Goal: Submit feedback/report problem: Submit feedback/report problem

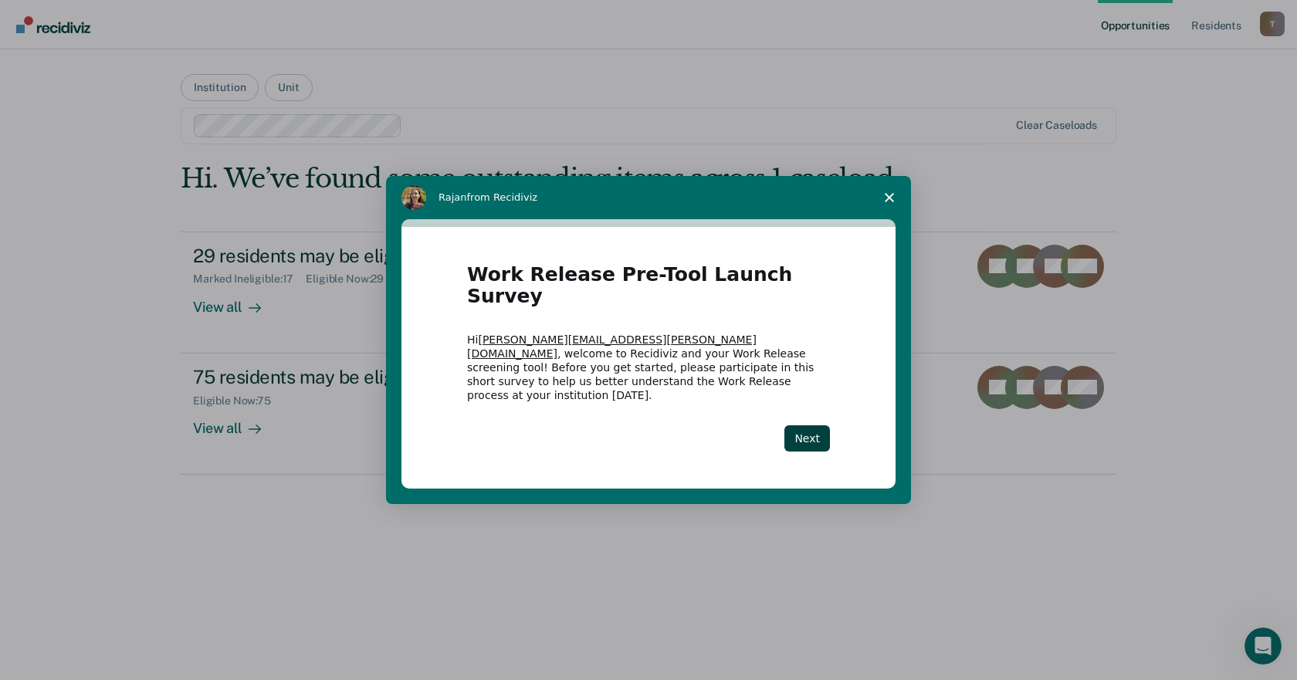
click at [894, 215] on span "Close survey" at bounding box center [889, 197] width 43 height 43
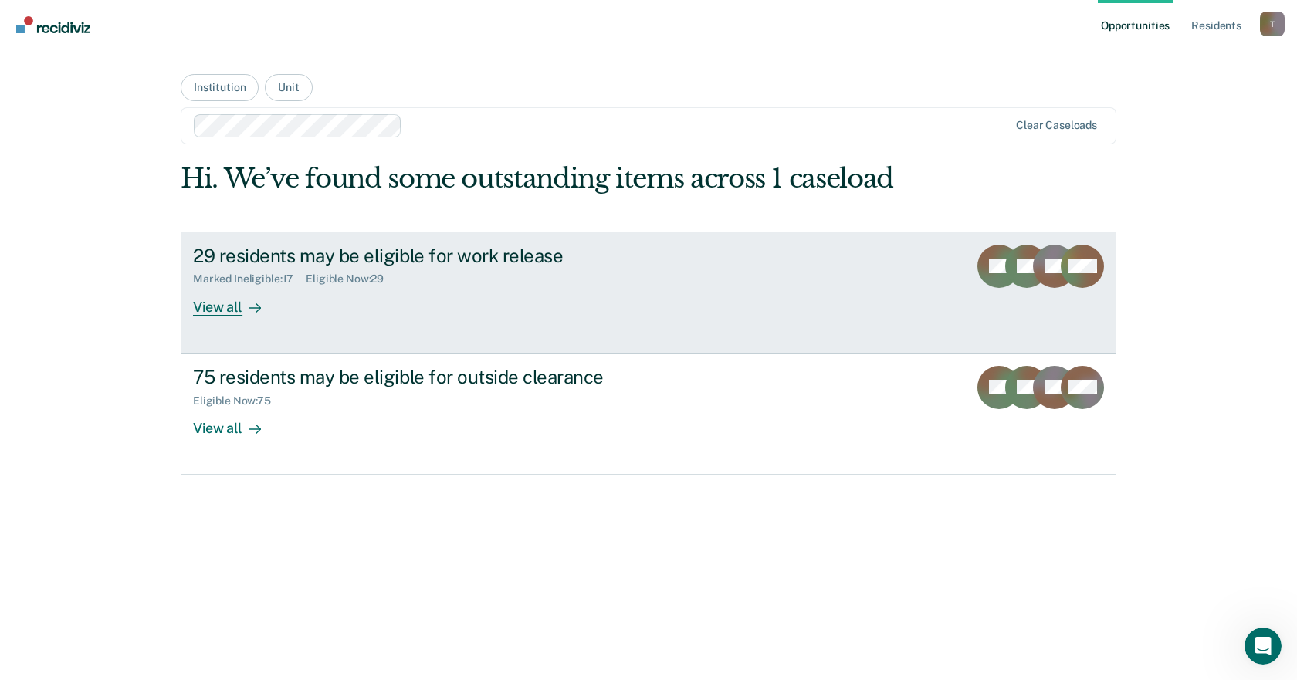
click at [405, 320] on link "29 residents may be eligible for work release Marked Ineligible : 17 Eligible N…" at bounding box center [649, 293] width 936 height 122
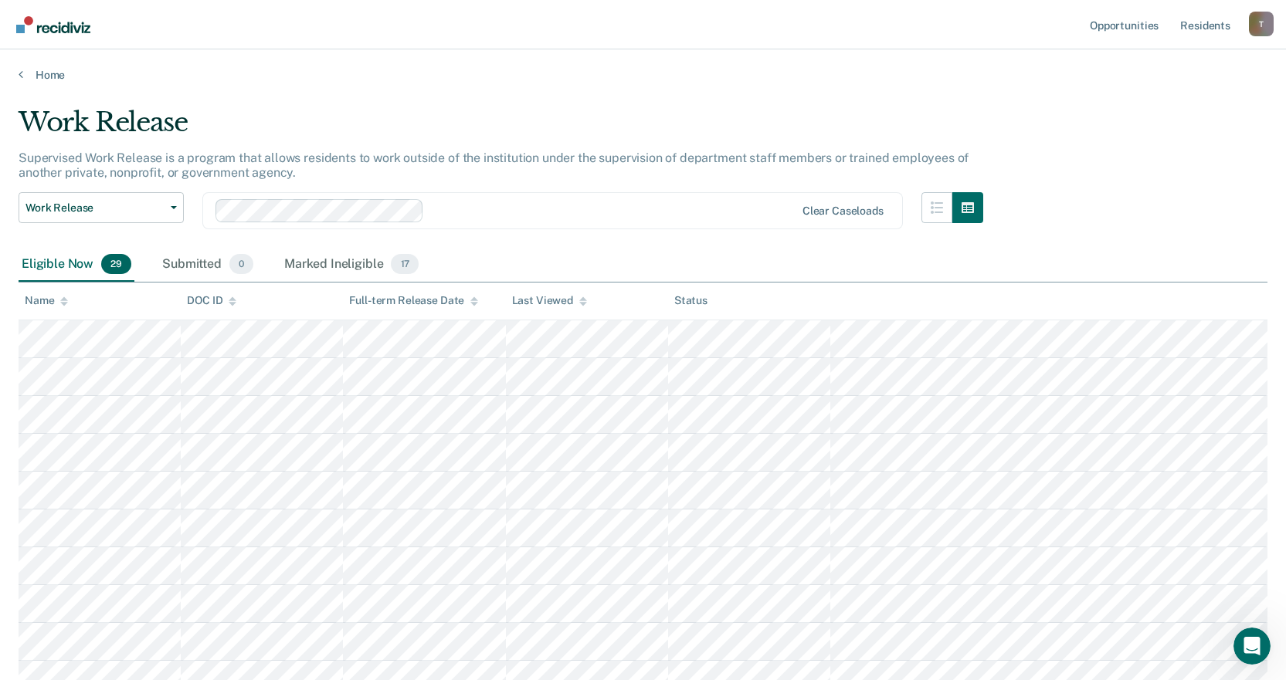
click at [65, 303] on icon at bounding box center [64, 304] width 8 height 4
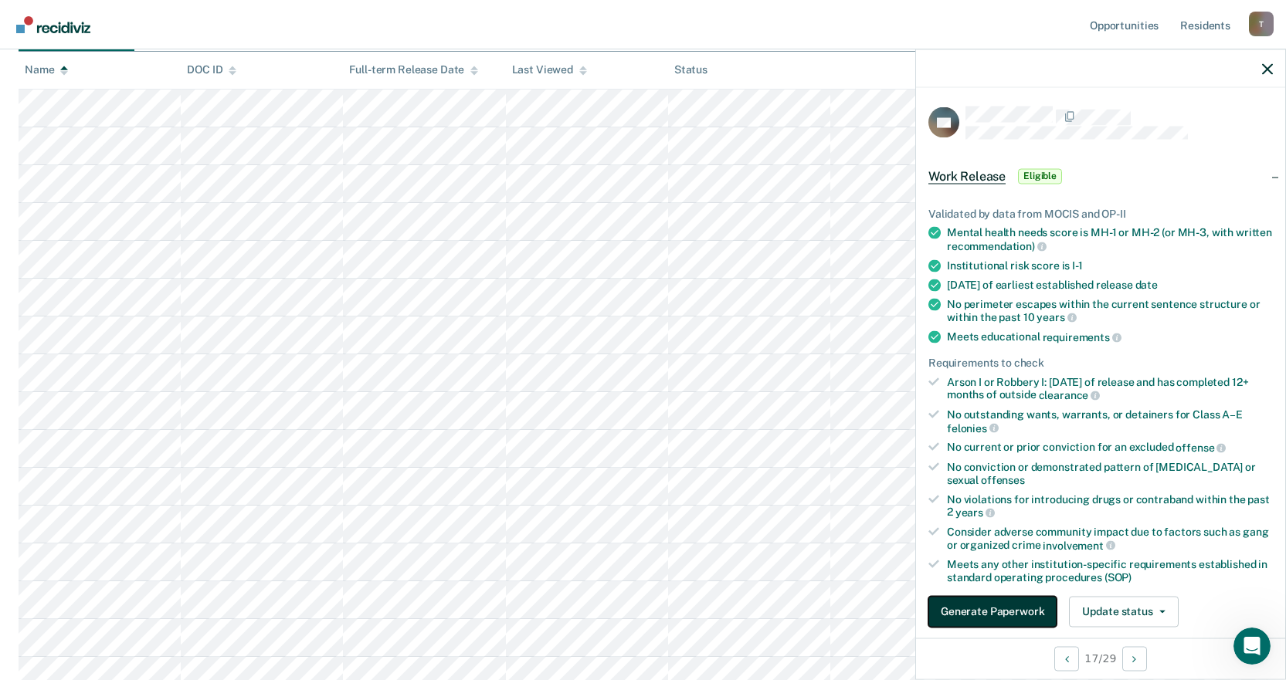
click at [972, 601] on button "Generate Paperwork" at bounding box center [992, 611] width 128 height 31
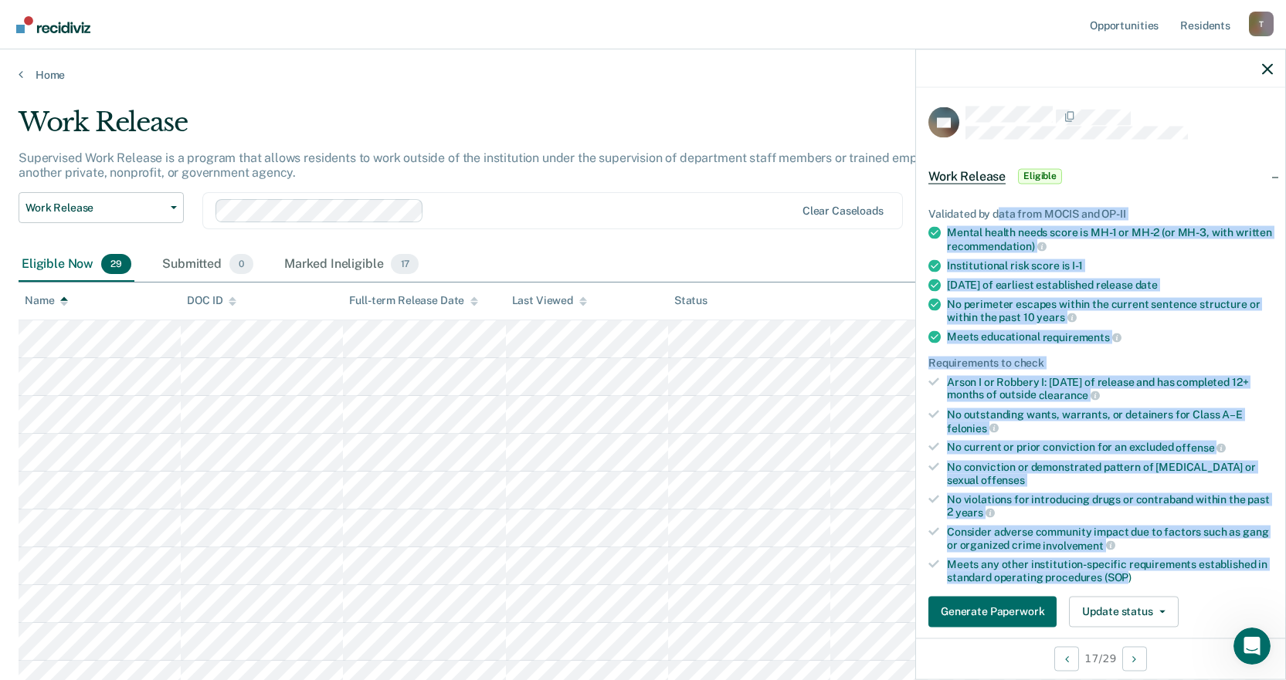
drag, startPoint x: 1140, startPoint y: 578, endPoint x: 996, endPoint y: 214, distance: 391.7
click at [996, 214] on ul "Validated by data from MOCIS and OP-II Mental health needs score is MH-1 or MH-…" at bounding box center [1100, 395] width 344 height 377
click at [996, 214] on div "Validated by data from MOCIS and OP-II" at bounding box center [1100, 213] width 344 height 13
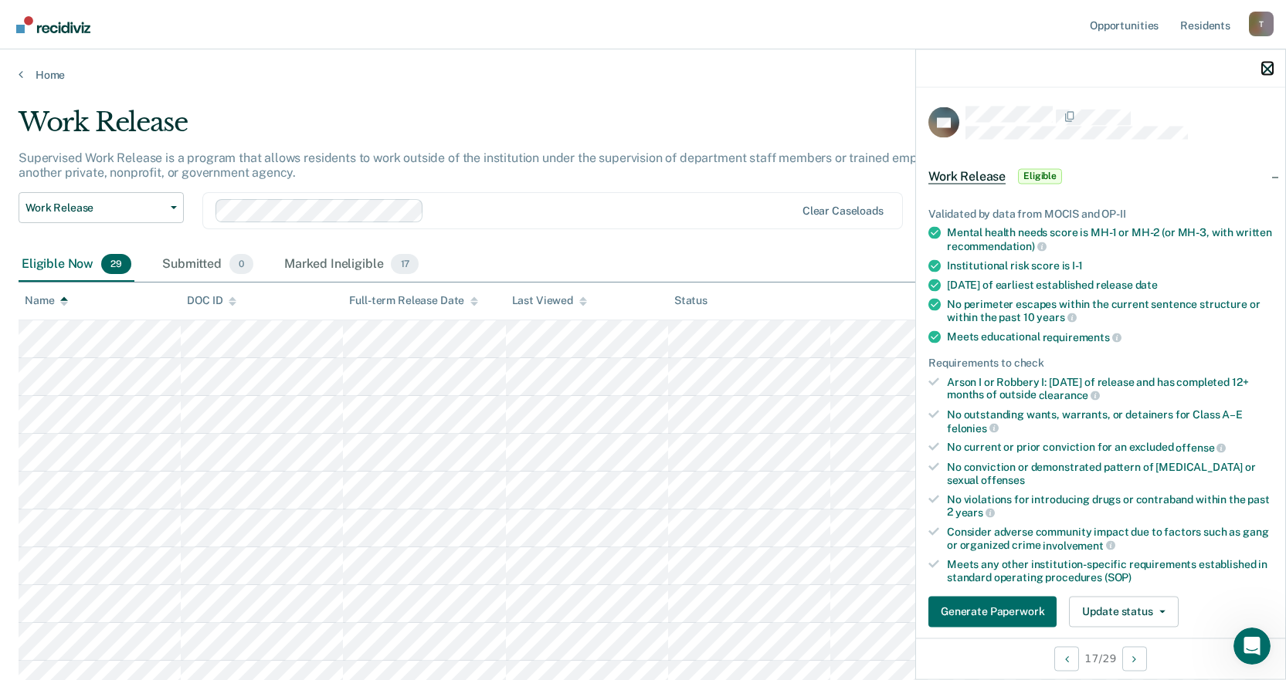
click at [1268, 69] on icon "button" at bounding box center [1267, 68] width 11 height 11
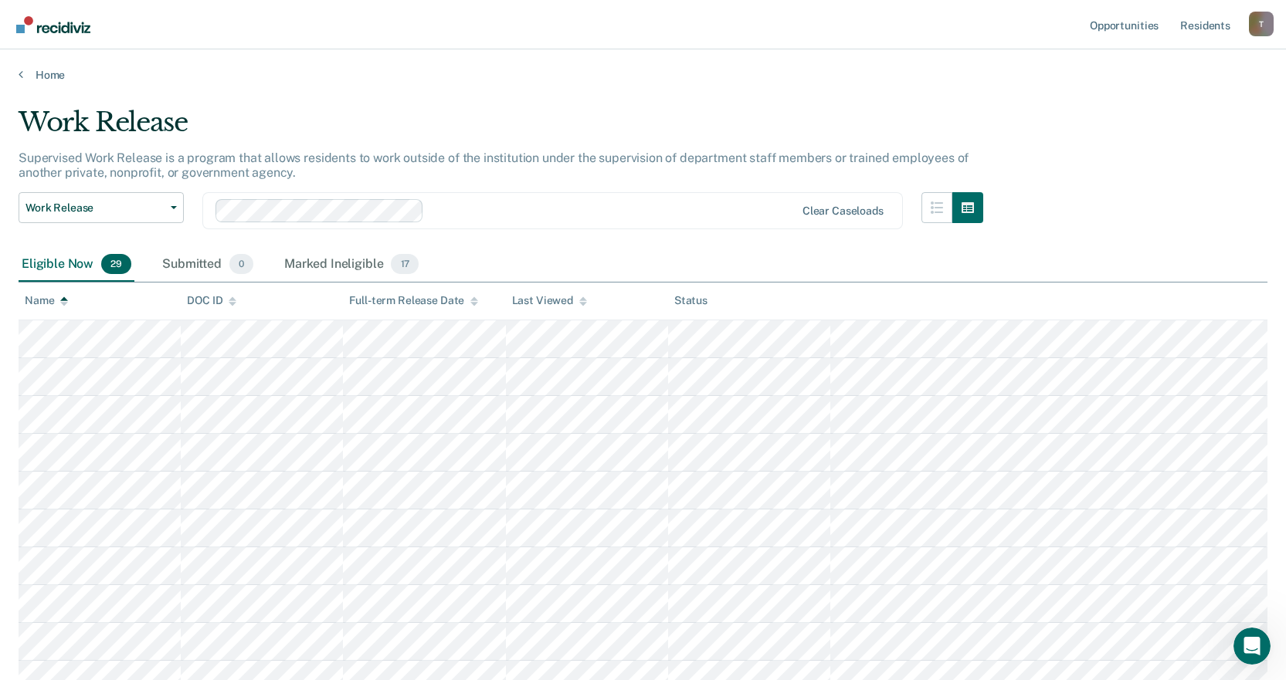
click at [29, 73] on link "Home" at bounding box center [643, 75] width 1249 height 14
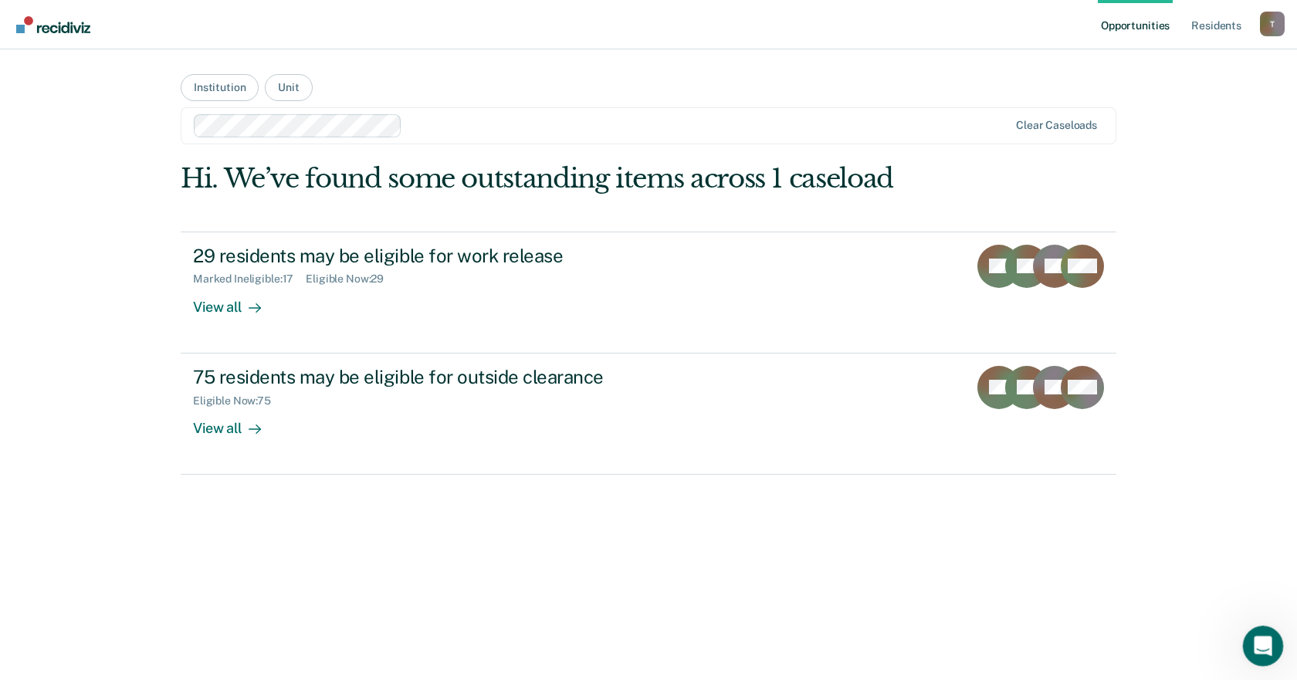
click at [1264, 643] on icon "Open Intercom Messenger" at bounding box center [1261, 644] width 25 height 25
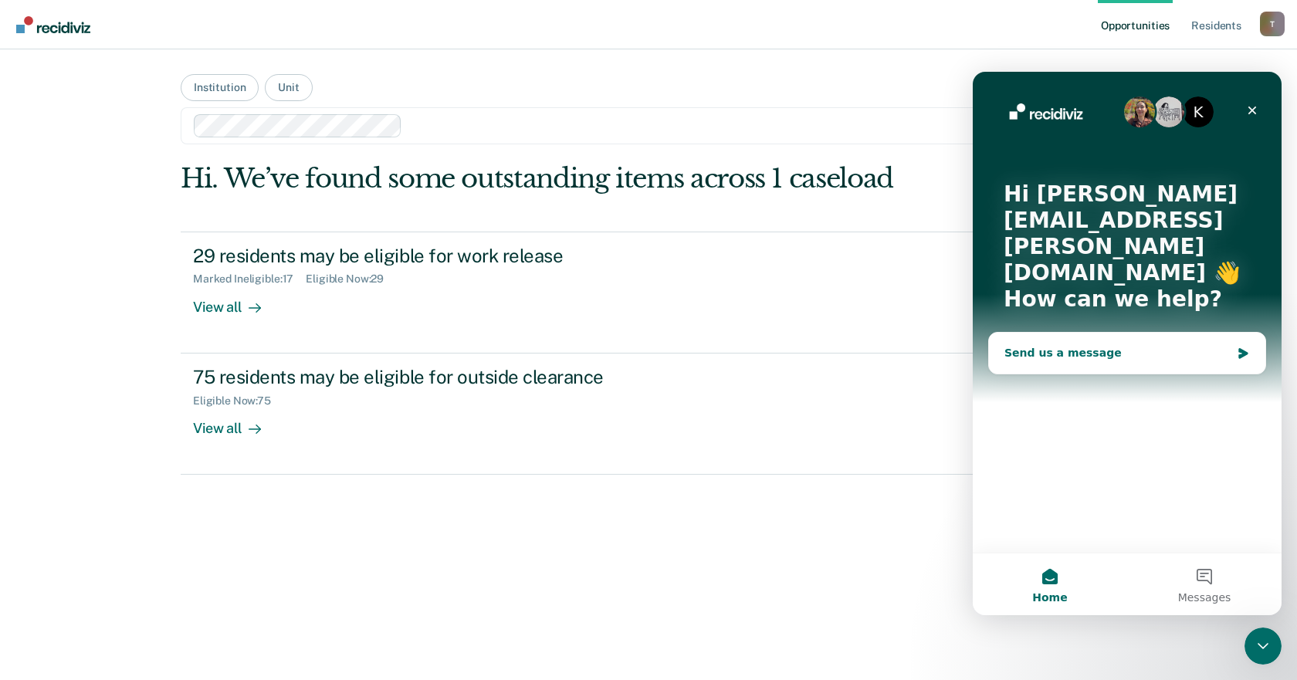
click at [1079, 339] on div "Send us a message" at bounding box center [1127, 353] width 276 height 41
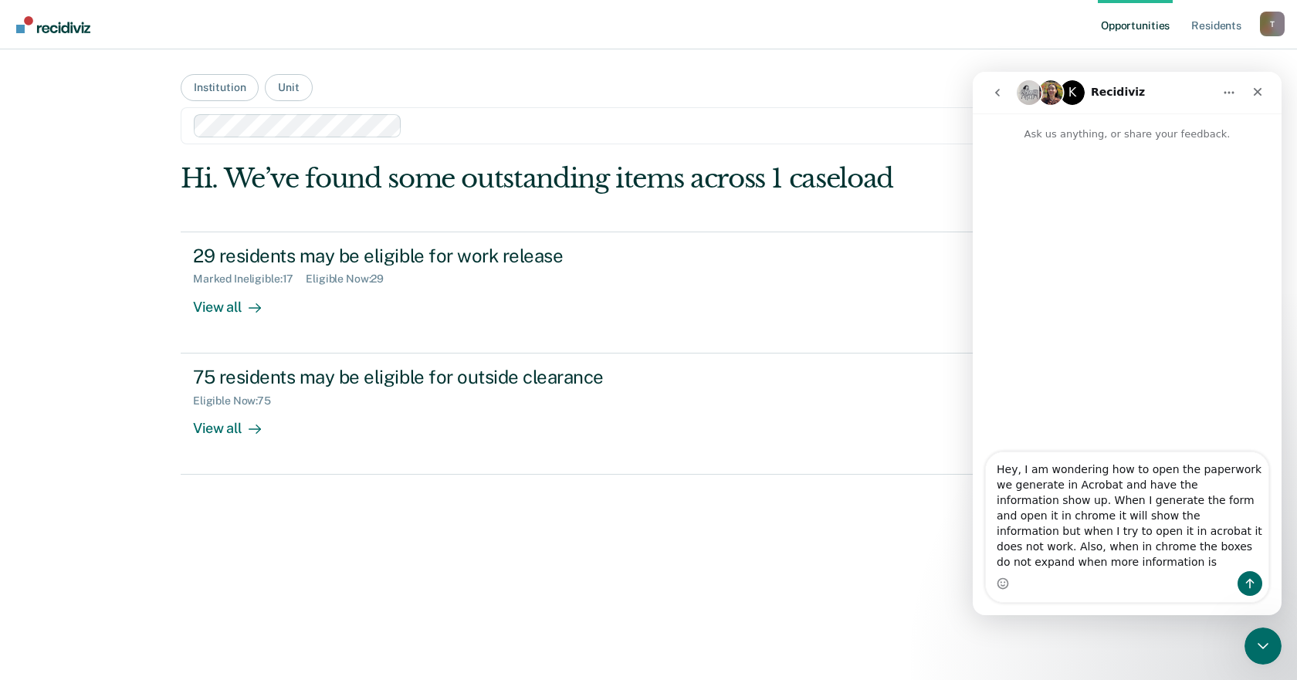
type textarea "Hey, I am wondering how to open the paperwork we generate in Acrobat and have t…"
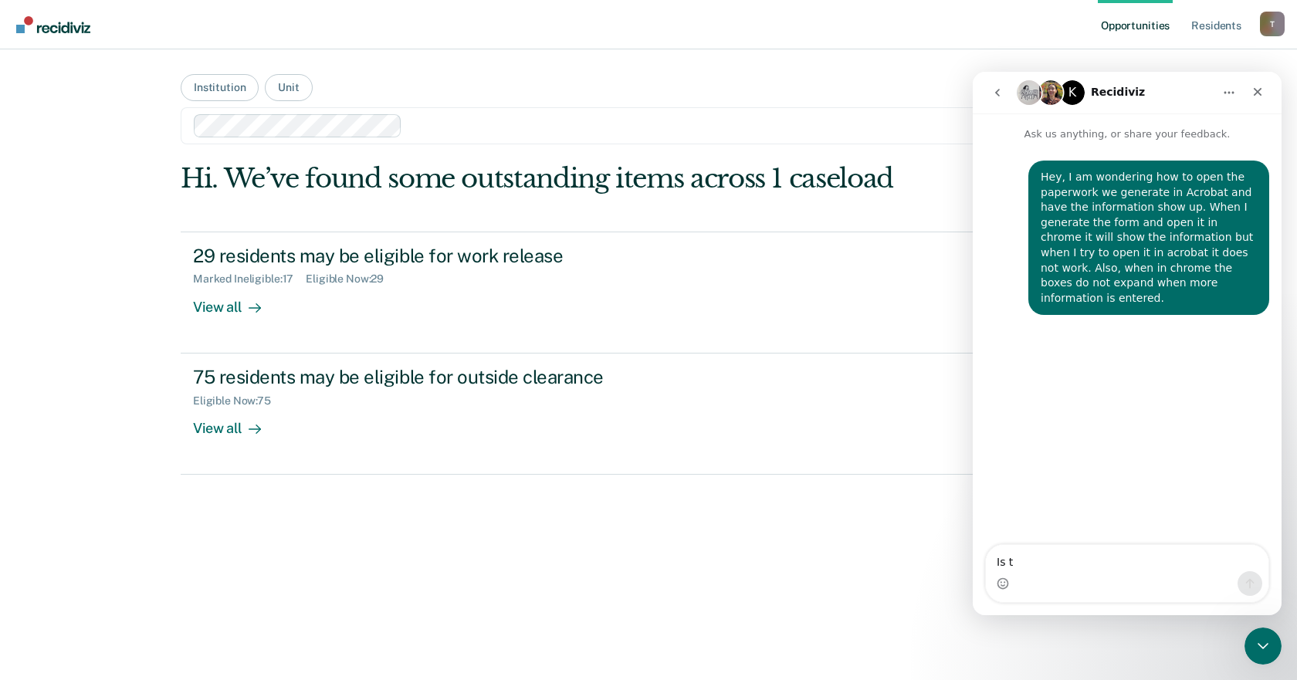
type textarea "Is th"
type textarea "Is there a fix for this I could"
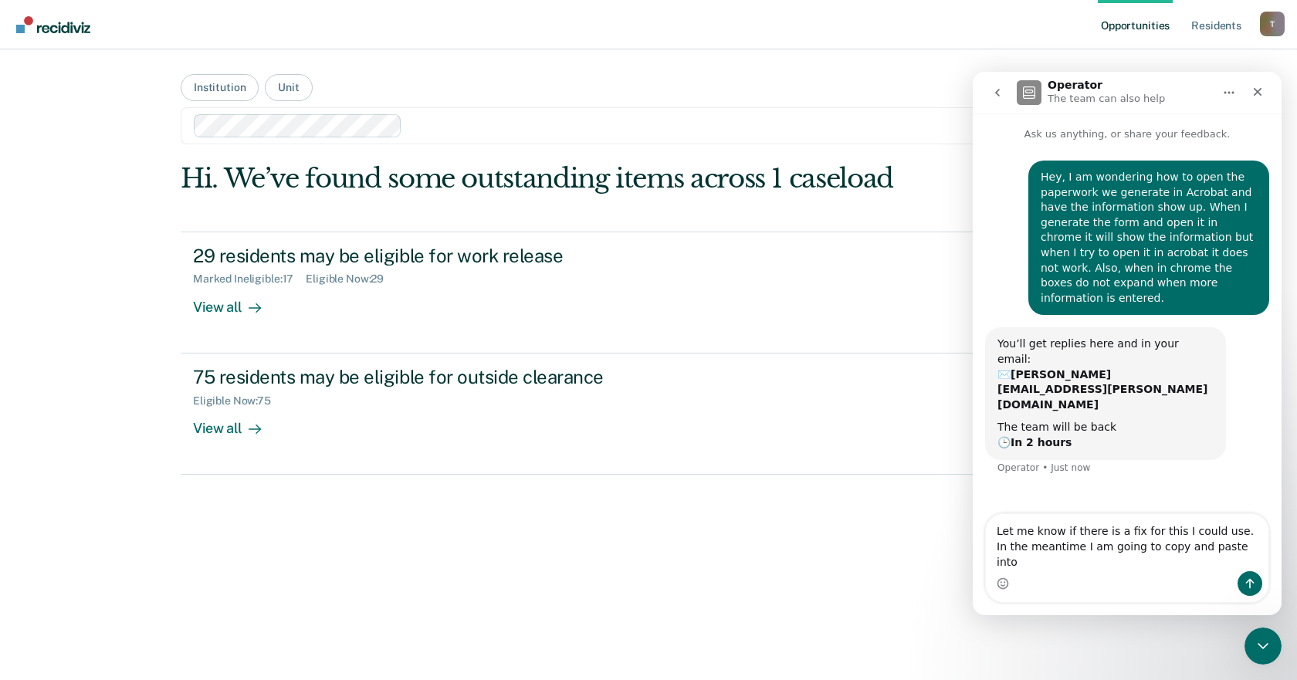
click at [1225, 537] on textarea "Let me know if there is a fix for this I could use. In the meantime I am going …" at bounding box center [1127, 542] width 283 height 57
drag, startPoint x: 1217, startPoint y: 547, endPoint x: 1316, endPoint y: 722, distance: 200.9
click at [1282, 615] on html "Operator The team can also help Ask us anything, or share your feedback. Hey, I…" at bounding box center [1127, 344] width 309 height 544
type textarea "Let me know if there is a fix for this I could use. Thanks for your time."
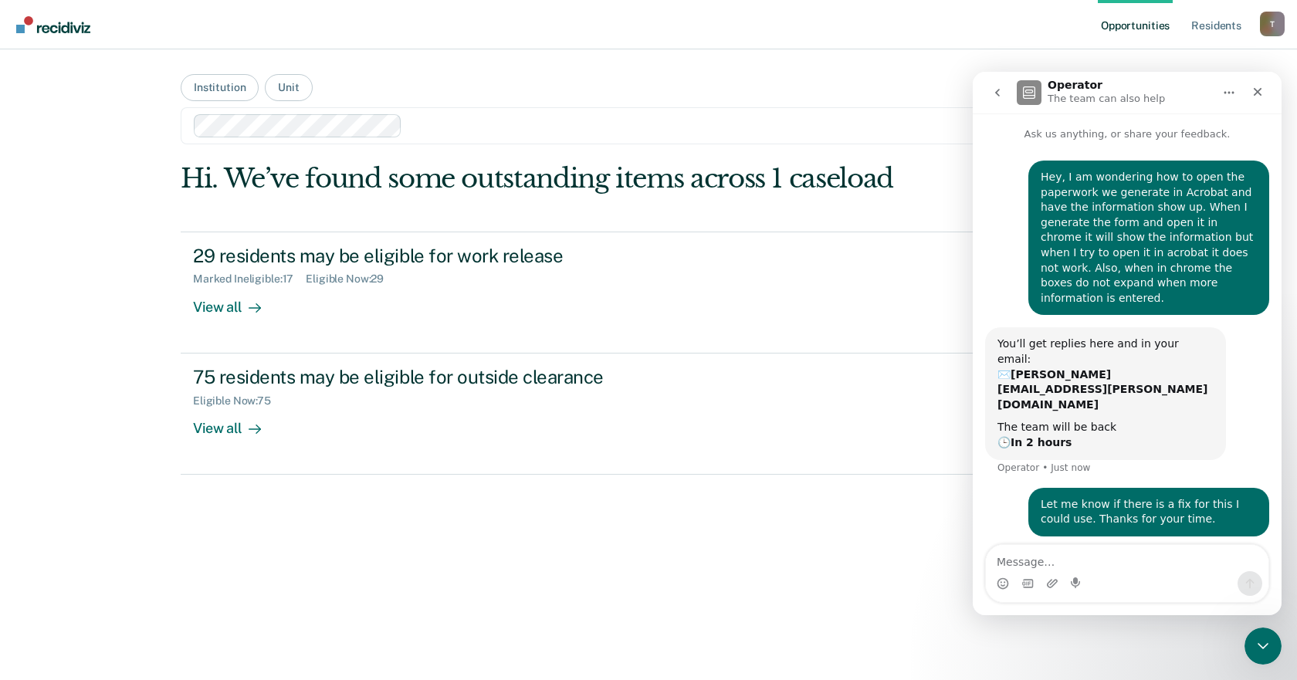
click at [588, 72] on main "Institution Unit Clear caseloads Hi. We’ve found some outstanding items across …" at bounding box center [648, 346] width 973 height 594
click at [1259, 92] on icon "Close" at bounding box center [1258, 92] width 12 height 12
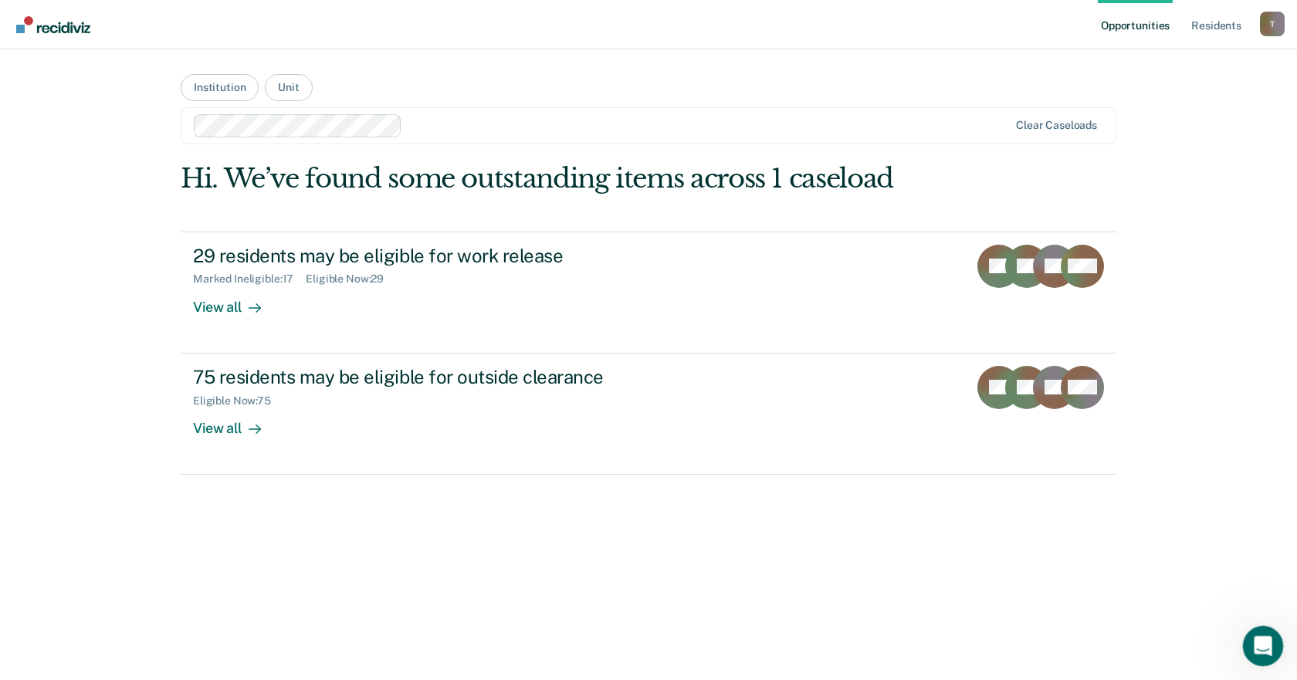
click at [1266, 641] on icon "Open Intercom Messenger" at bounding box center [1261, 644] width 25 height 25
